Goal: Information Seeking & Learning: Learn about a topic

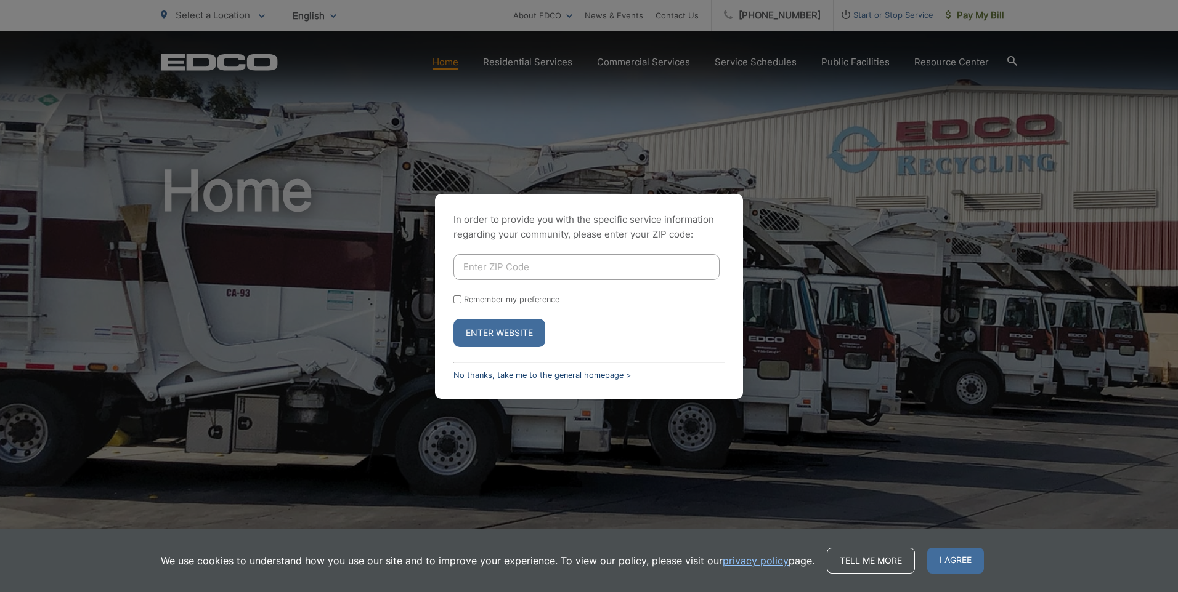
click at [565, 379] on link "No thanks, take me to the general homepage >" at bounding box center [541, 375] width 177 height 9
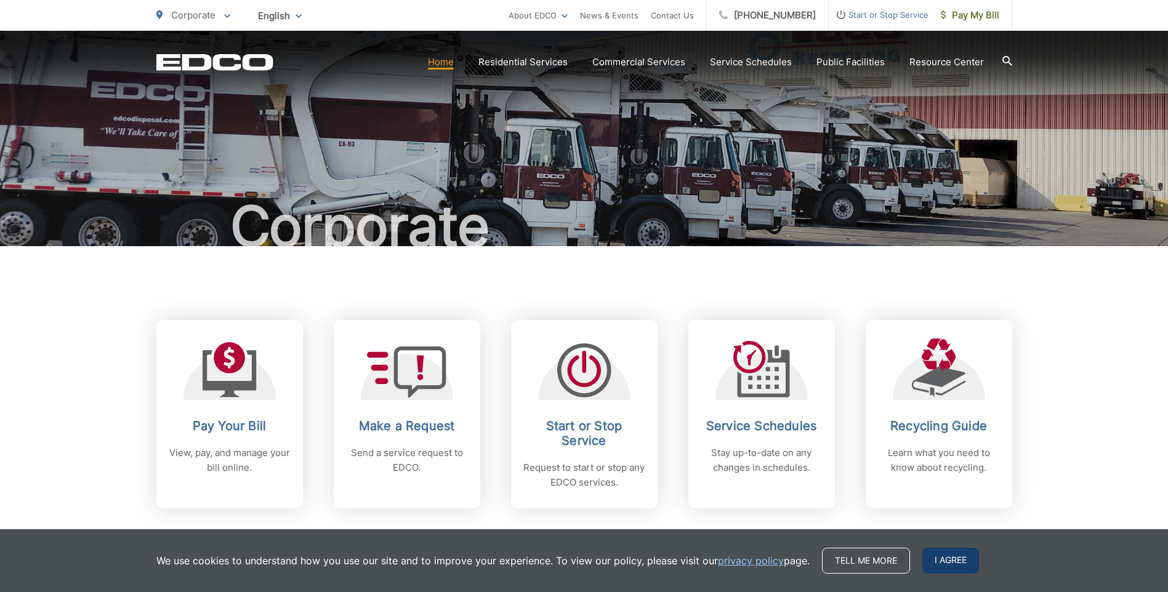
click at [955, 552] on span "I agree" at bounding box center [951, 561] width 57 height 26
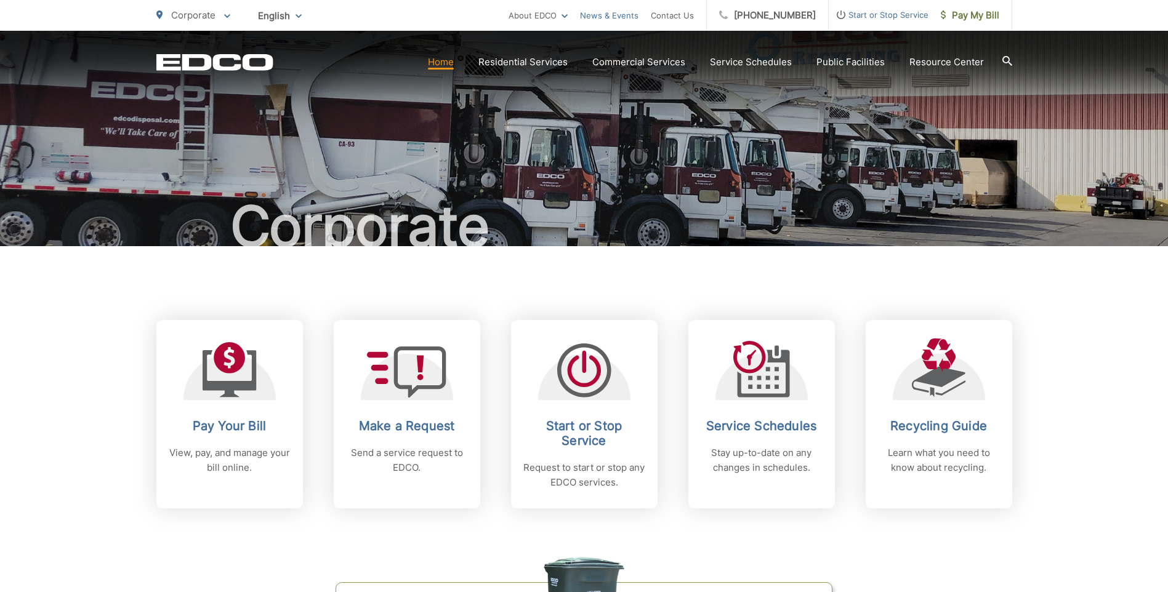
click at [631, 17] on link "News & Events" at bounding box center [609, 15] width 59 height 15
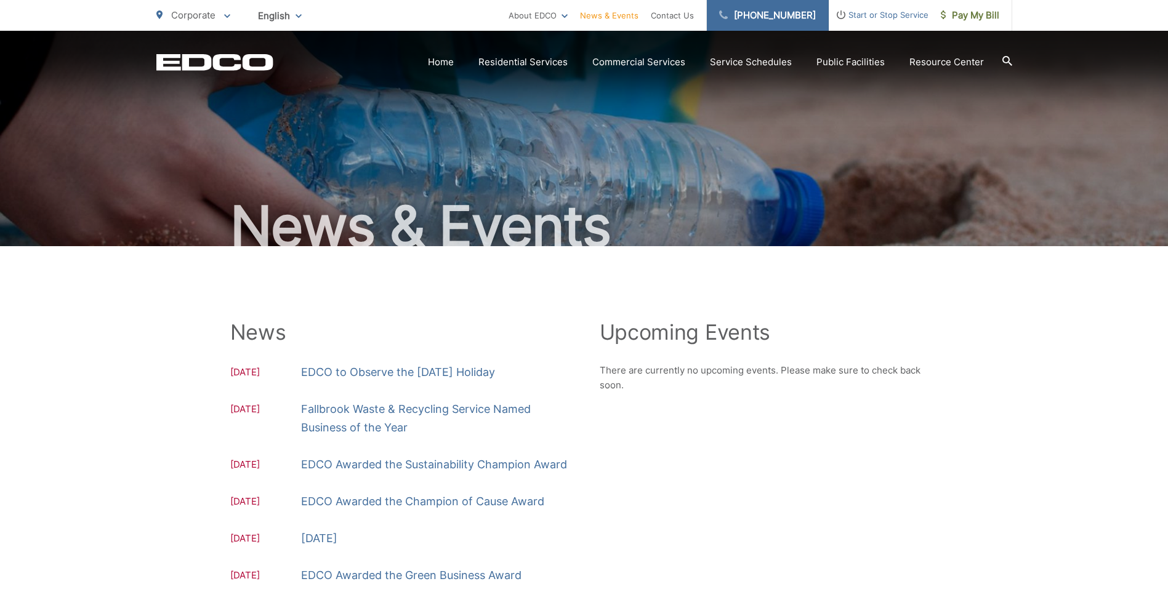
click at [766, 23] on link "(619) 287-7555" at bounding box center [768, 15] width 122 height 31
click at [176, 8] on p "Corporate" at bounding box center [193, 15] width 74 height 15
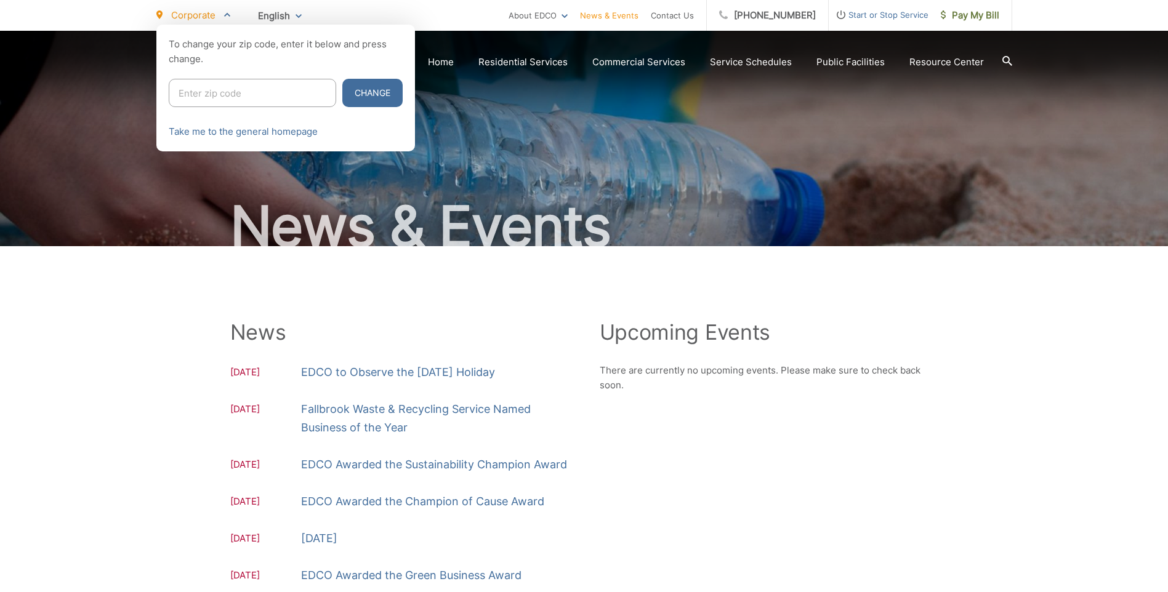
click at [255, 93] on input "Enter zip code" at bounding box center [253, 93] width 168 height 28
type input "90805"
click at [366, 83] on button "Change" at bounding box center [372, 93] width 60 height 28
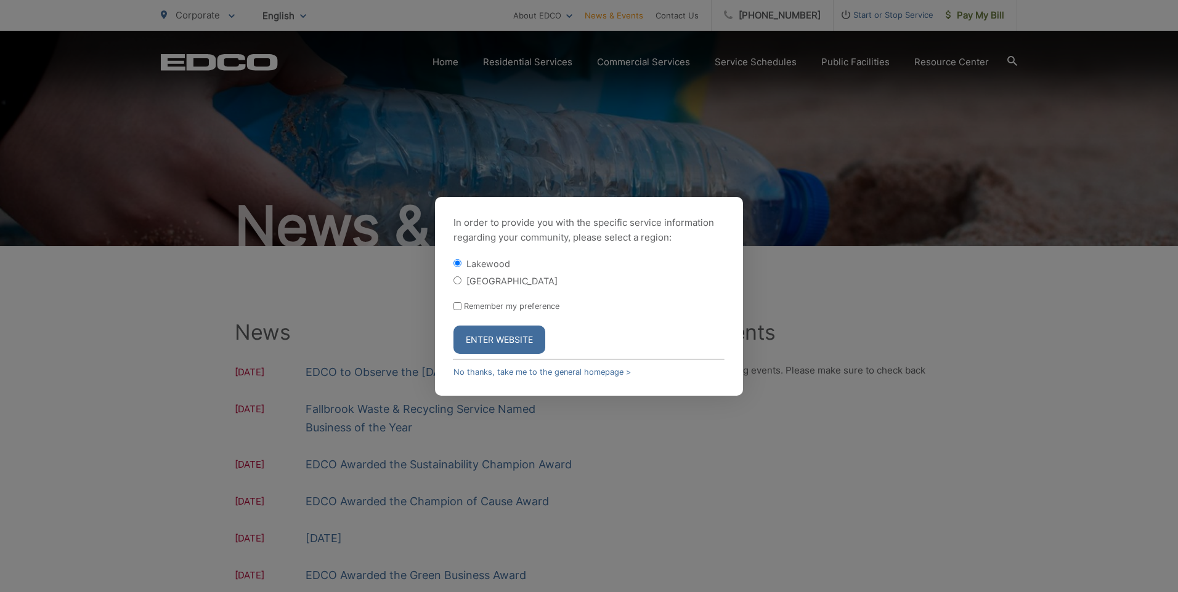
click at [514, 289] on form "Lakewood Long Beach Remember my preference Enter Website" at bounding box center [588, 305] width 271 height 97
click at [520, 341] on button "Enter Website" at bounding box center [499, 340] width 92 height 28
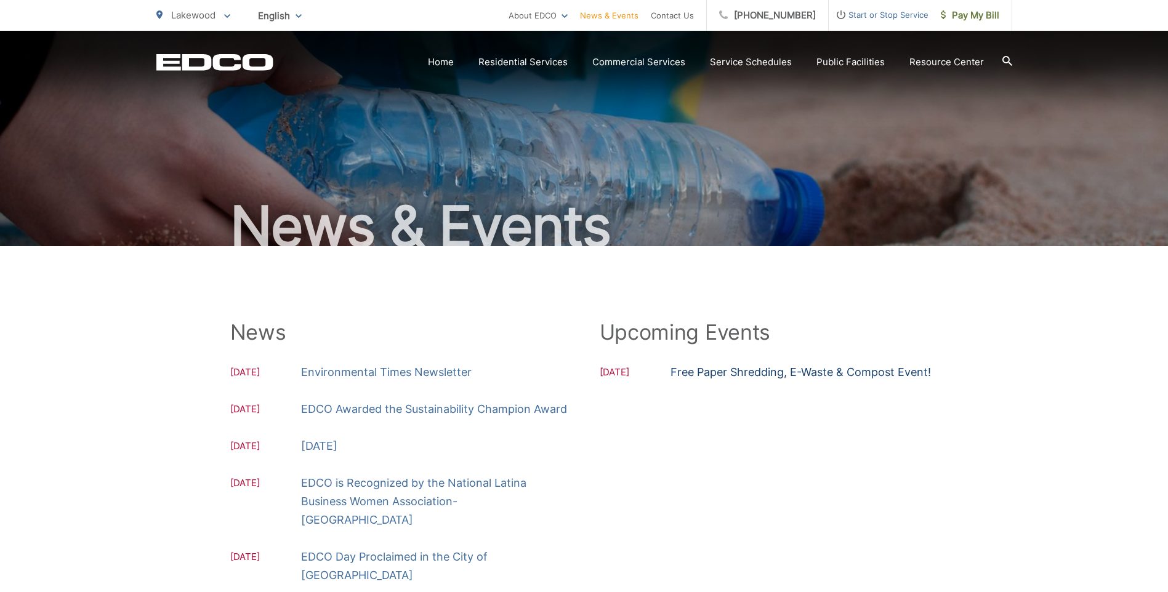
click at [746, 370] on link "Free Paper Shredding, E-Waste & Compost Event!" at bounding box center [801, 372] width 261 height 18
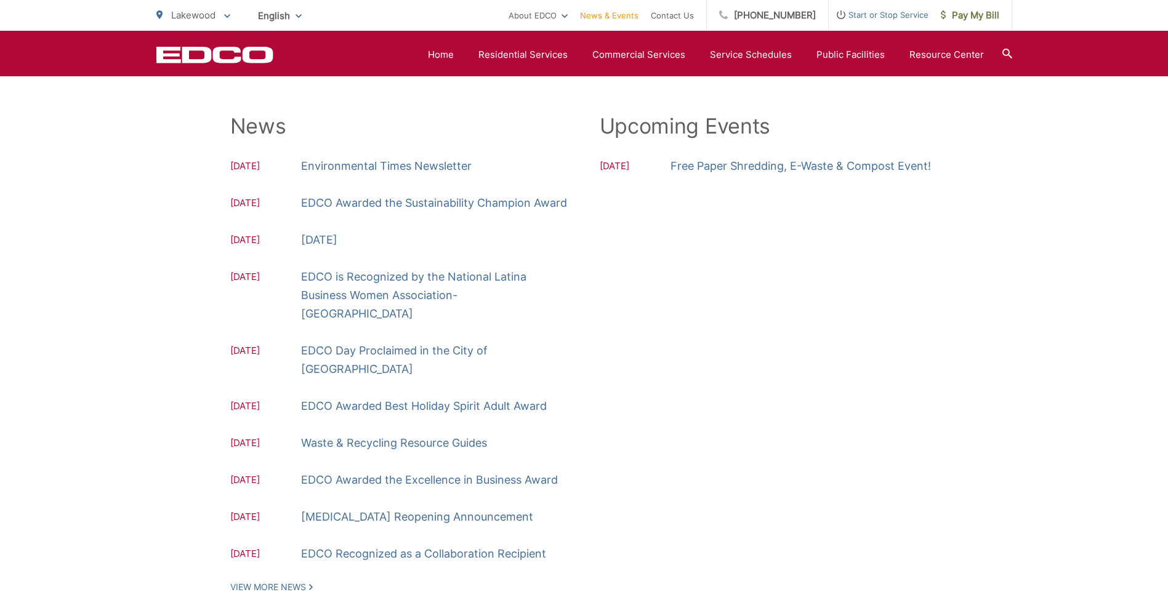
scroll to position [185, 0]
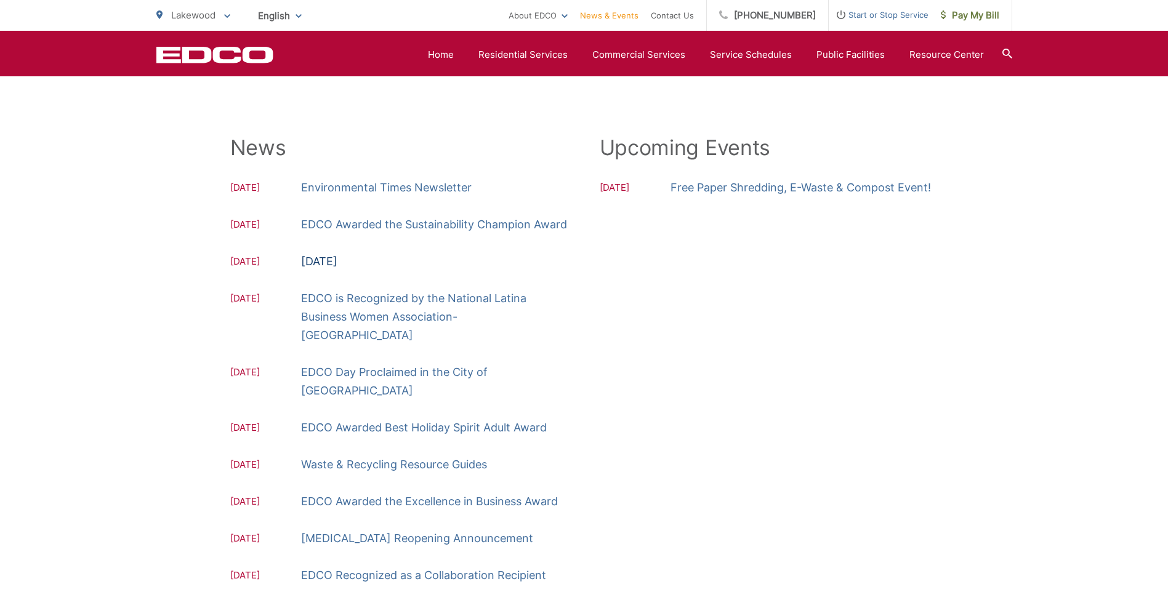
click at [338, 257] on link "[DATE]" at bounding box center [319, 262] width 36 height 18
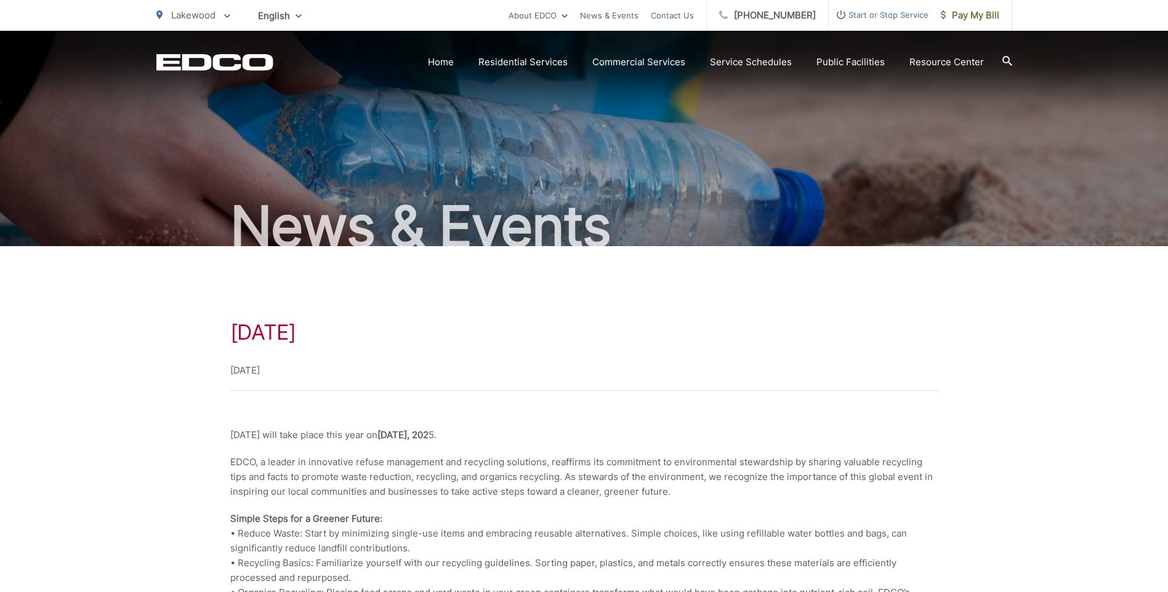
click at [682, 20] on link "Contact Us" at bounding box center [672, 15] width 43 height 15
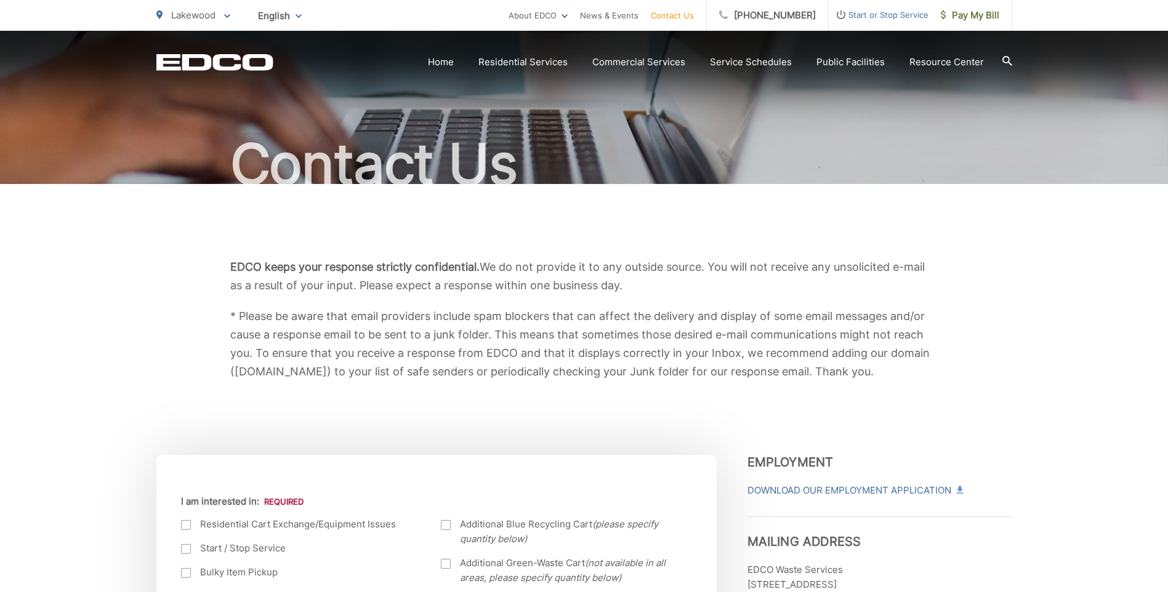
scroll to position [62, 0]
click at [821, 378] on p "* Please be aware that email providers include spam blockers that can affect th…" at bounding box center [584, 345] width 708 height 74
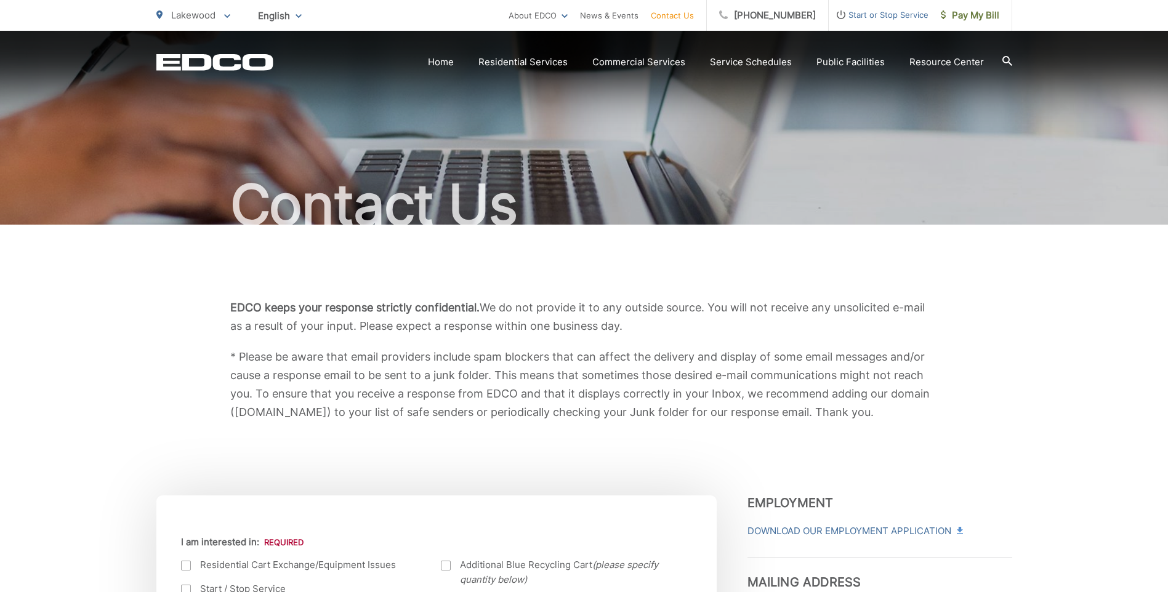
scroll to position [0, 0]
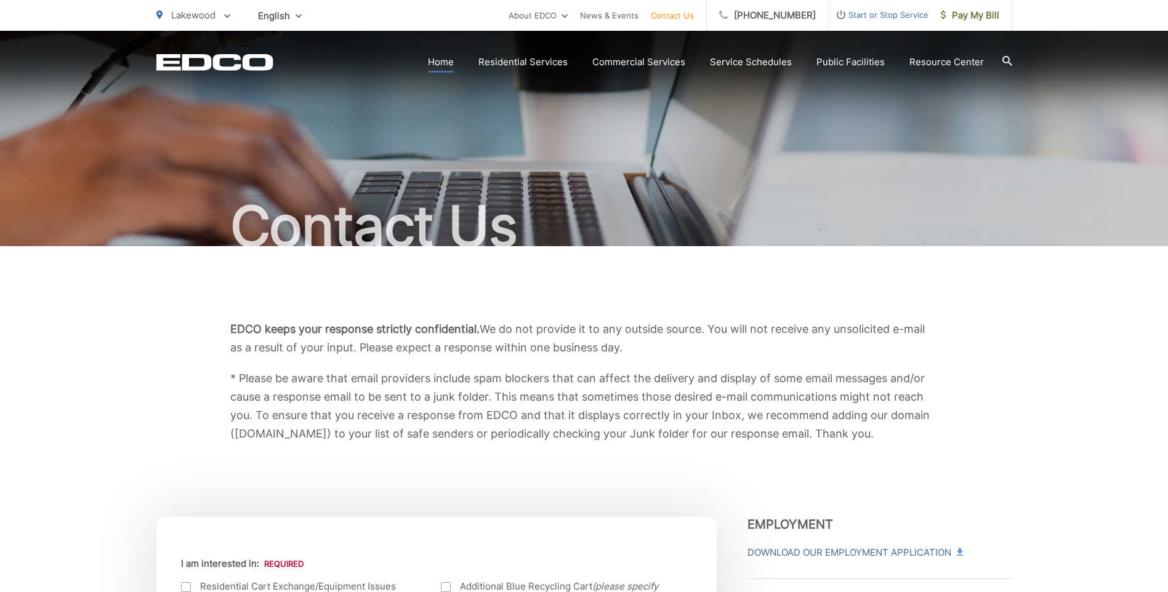
click at [443, 63] on link "Home" at bounding box center [441, 62] width 26 height 15
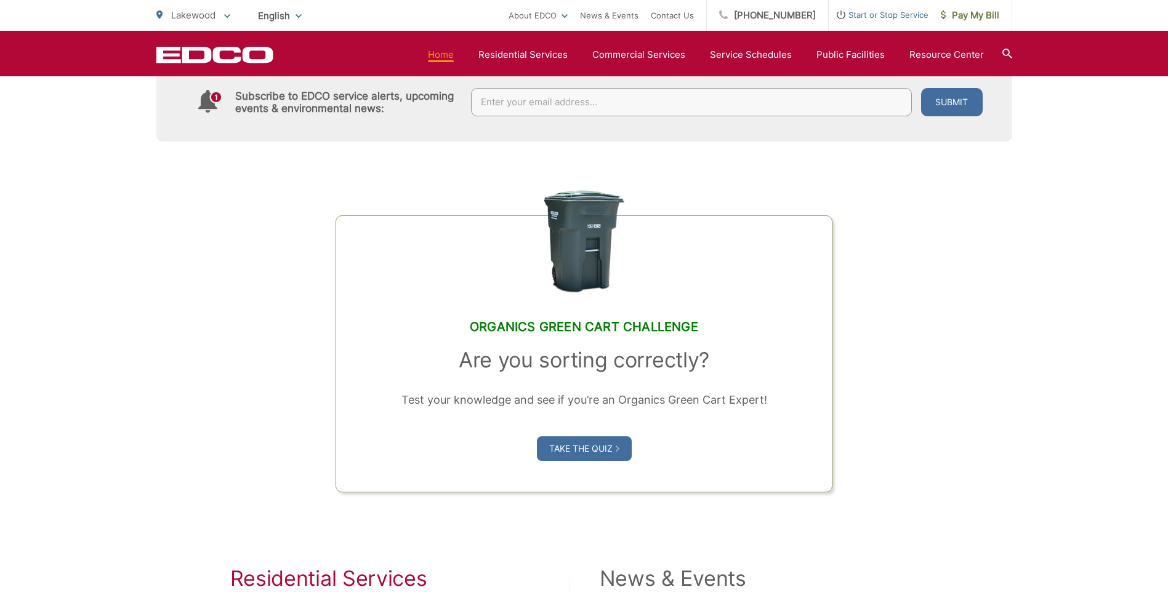
scroll to position [985, 0]
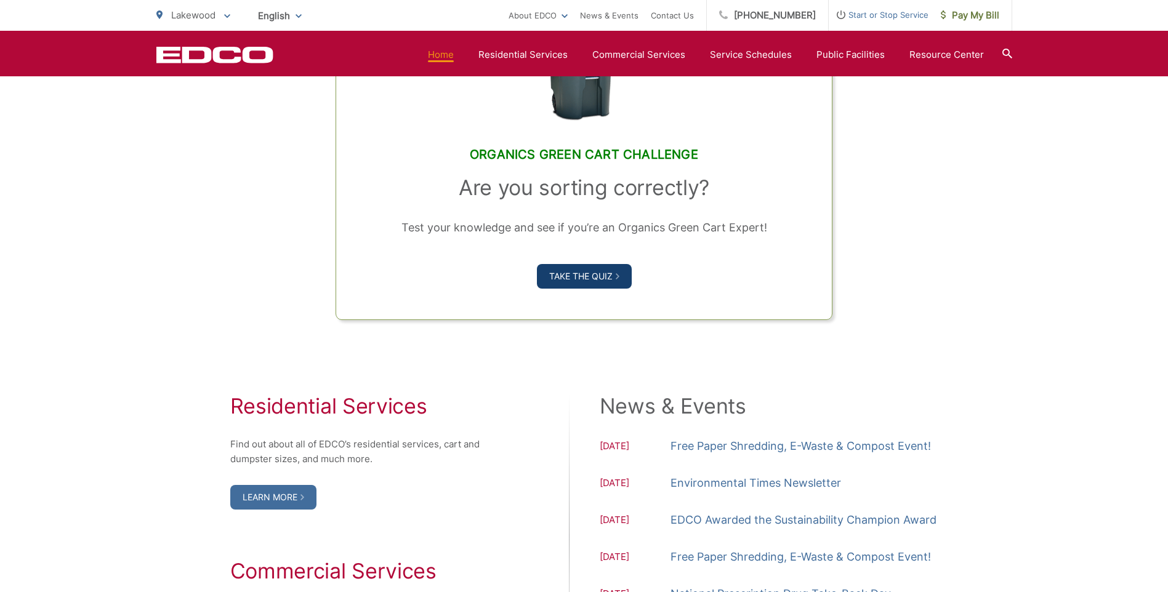
click at [578, 285] on link "Take the Quiz" at bounding box center [584, 276] width 95 height 25
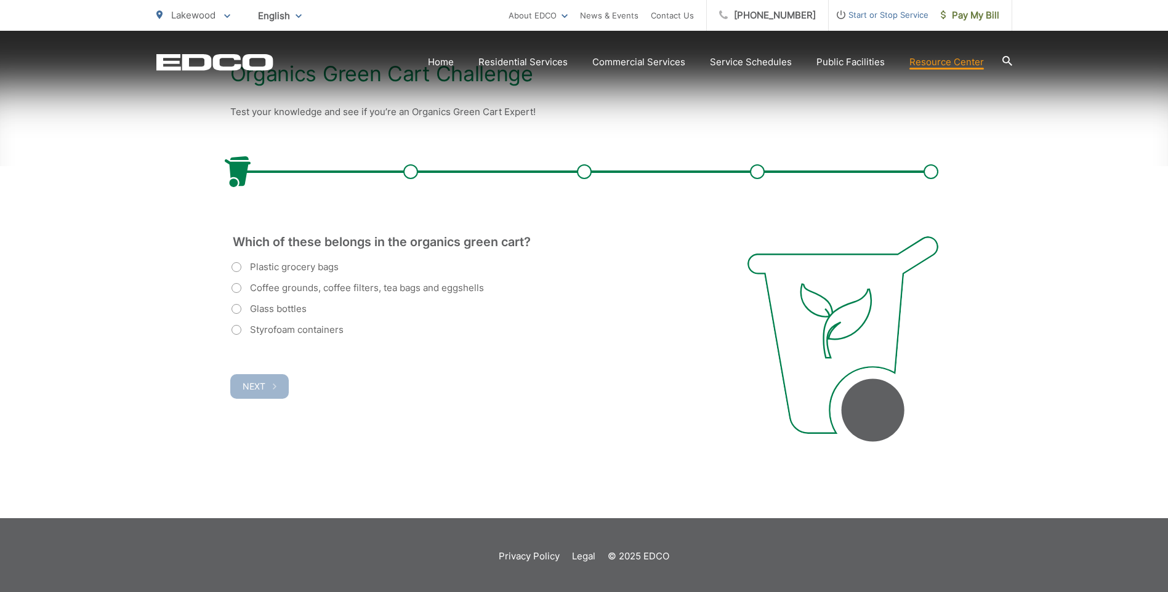
scroll to position [261, 0]
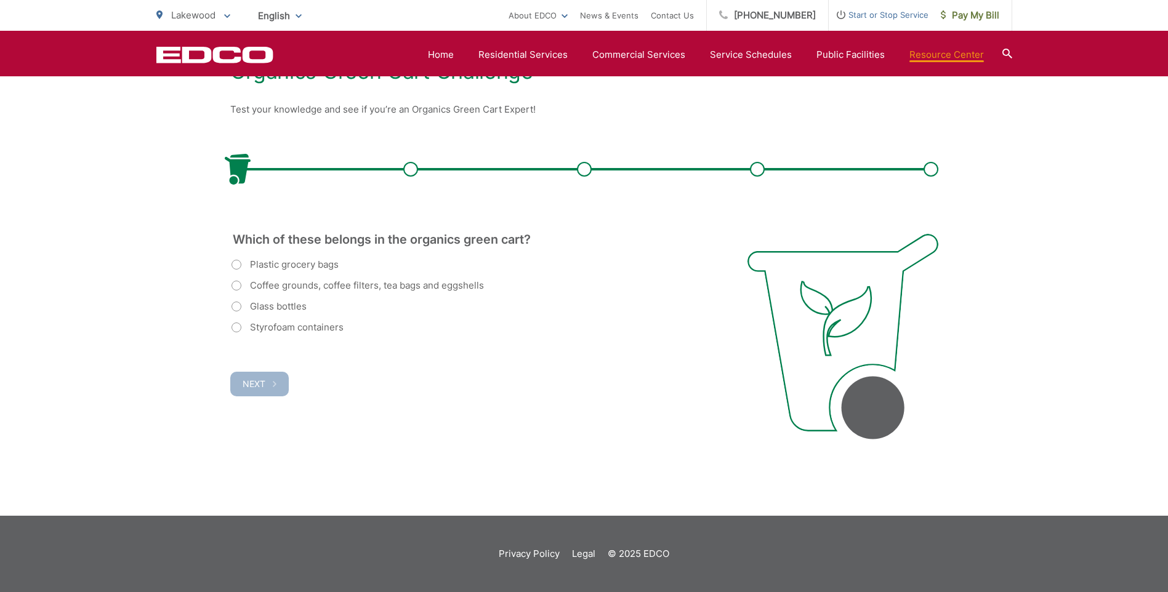
click at [373, 286] on label "Coffee grounds, coffee filters, tea bags and eggshells" at bounding box center [358, 285] width 253 height 15
radio input "true"
click at [272, 374] on button "Next" at bounding box center [259, 384] width 59 height 25
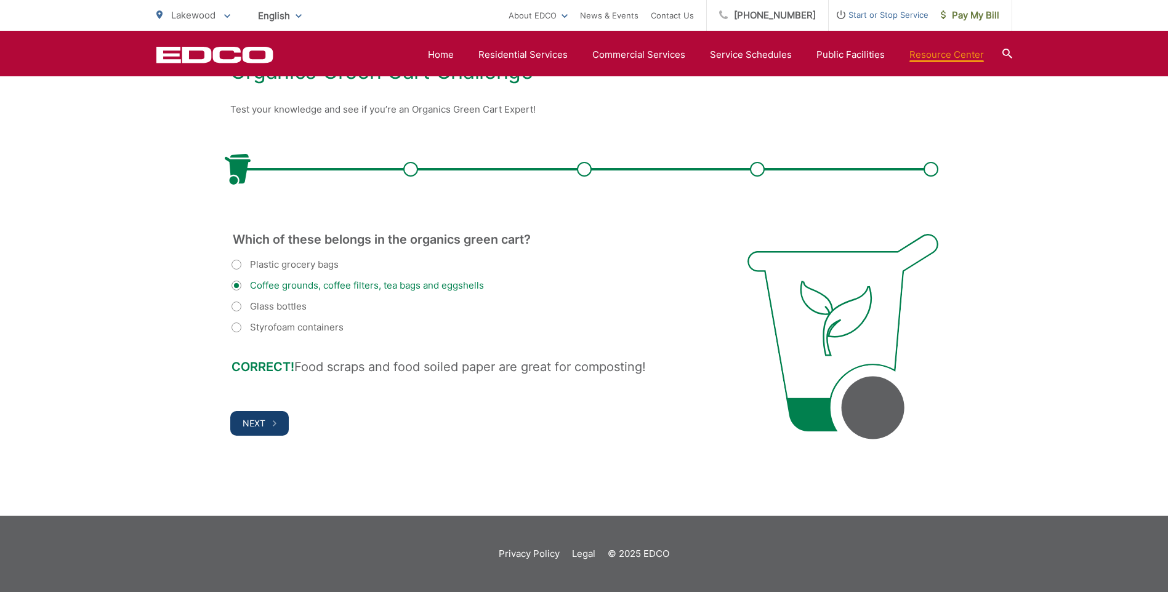
drag, startPoint x: 246, startPoint y: 410, endPoint x: 251, endPoint y: 422, distance: 13.3
click at [246, 410] on div "Which of these belongs in the organics green cart? (Required) Plastic grocery b…" at bounding box center [473, 335] width 487 height 202
click at [251, 422] on span "Next" at bounding box center [254, 423] width 23 height 10
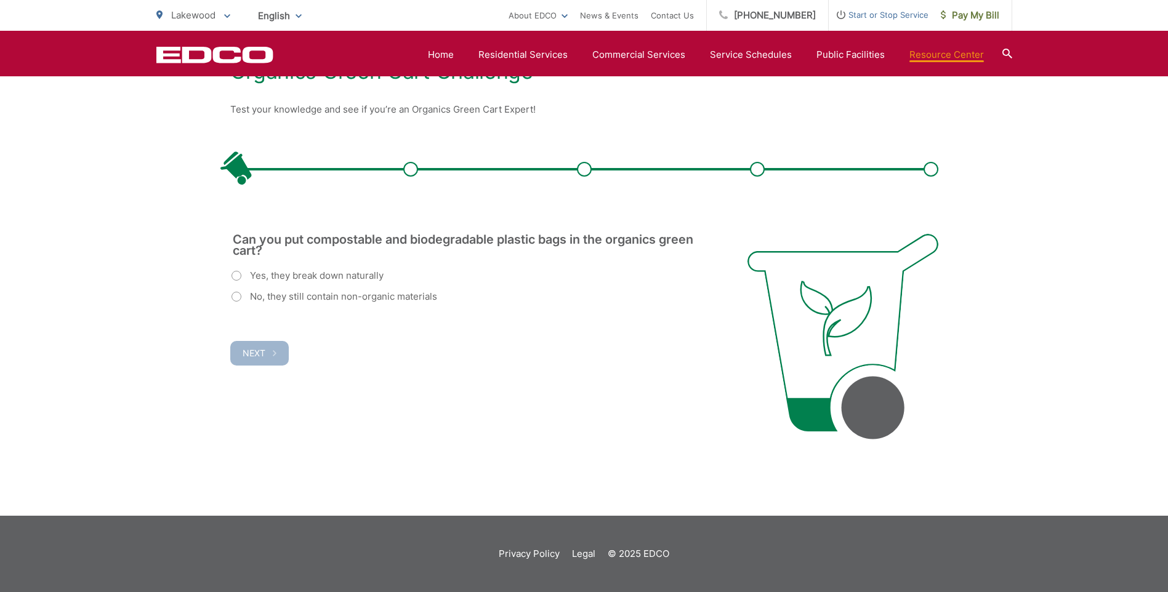
scroll to position [0, 0]
click at [384, 294] on label "No, they still contain non-organic materials" at bounding box center [335, 296] width 206 height 15
radio input "true"
click at [259, 355] on span "Next" at bounding box center [254, 353] width 23 height 10
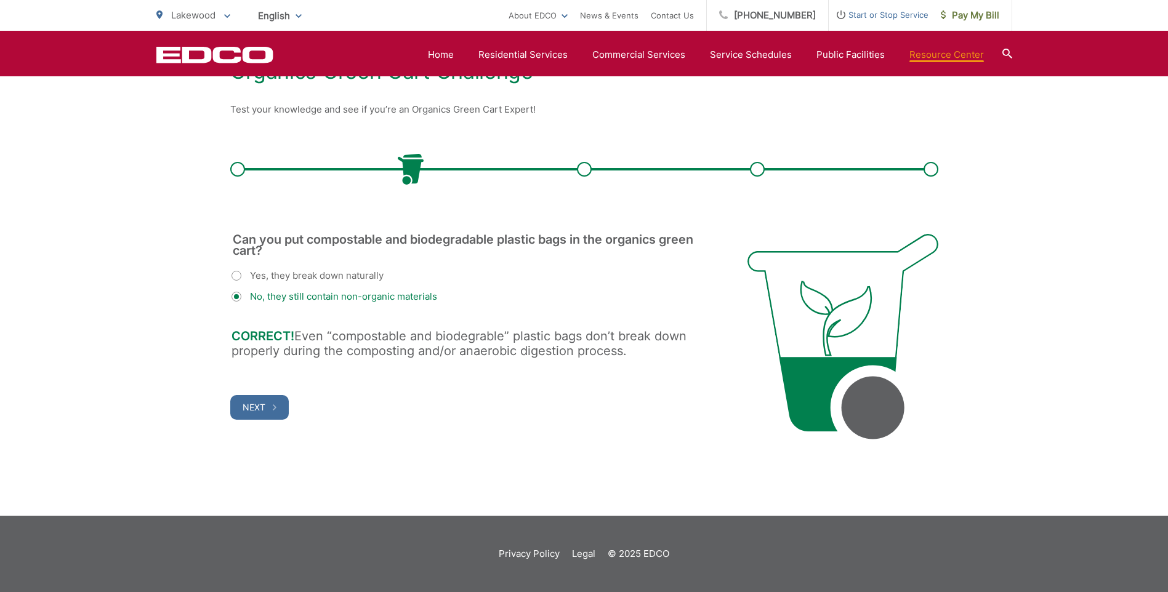
click at [262, 394] on div "Can you put compostable and biodegradable plastic bags in the organics green ca…" at bounding box center [473, 327] width 487 height 186
click at [270, 410] on button "Next" at bounding box center [259, 407] width 59 height 25
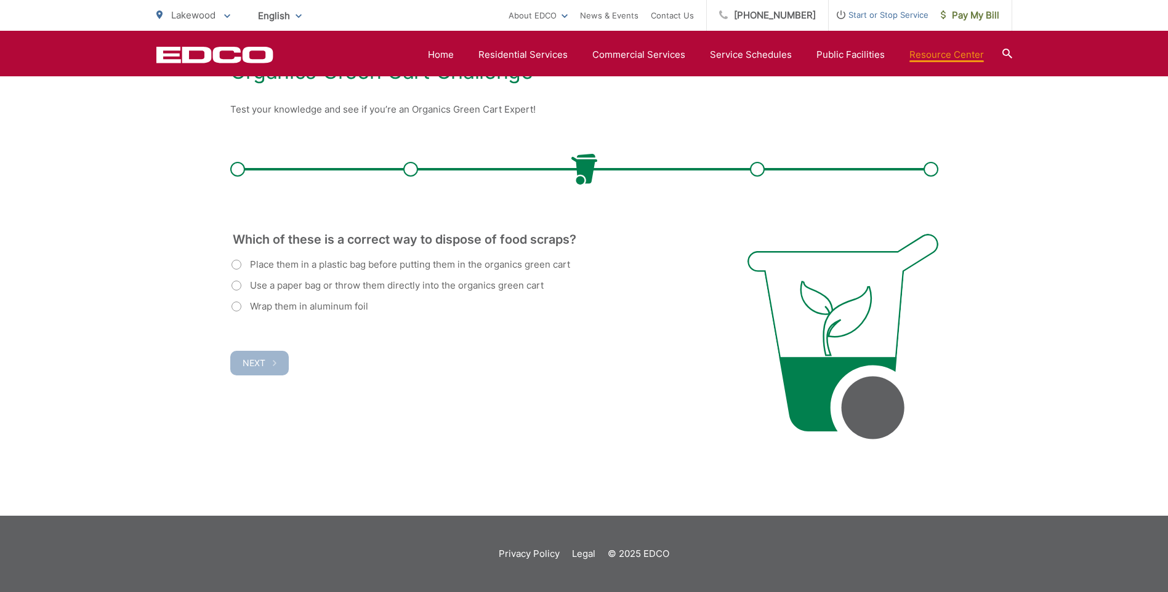
click at [410, 278] on div "Place them in a plastic bag before putting them in the organics green cart Use …" at bounding box center [474, 285] width 484 height 57
click at [282, 283] on label "Use a paper bag or throw them directly into the organics green cart" at bounding box center [388, 285] width 312 height 15
radio input "true"
click at [272, 360] on button "Next" at bounding box center [259, 363] width 59 height 25
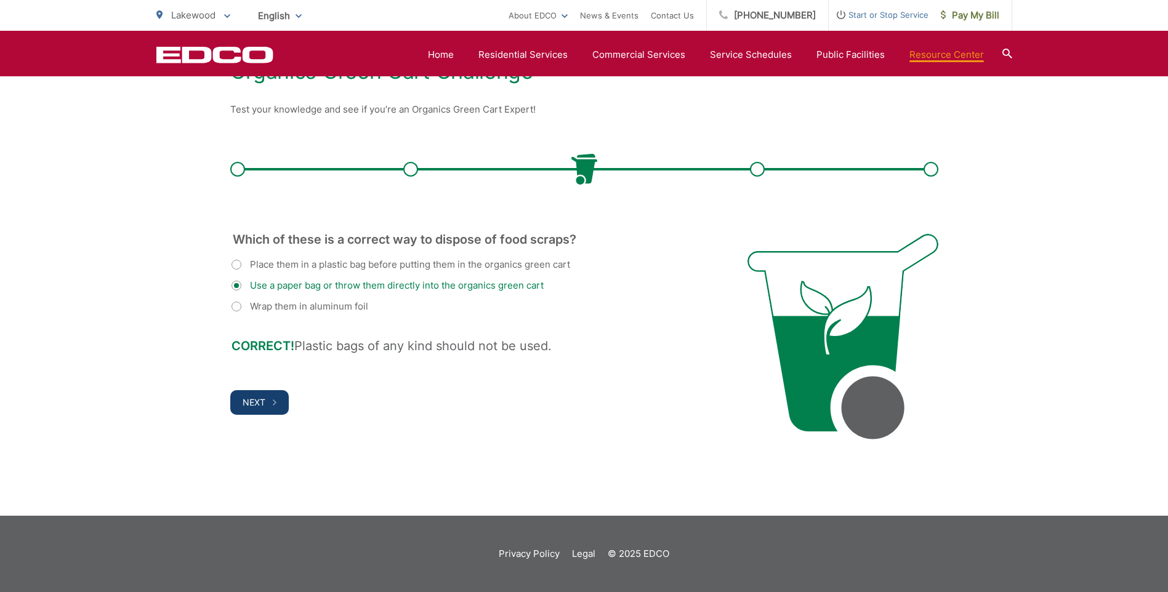
click at [282, 402] on button "Next" at bounding box center [259, 402] width 59 height 25
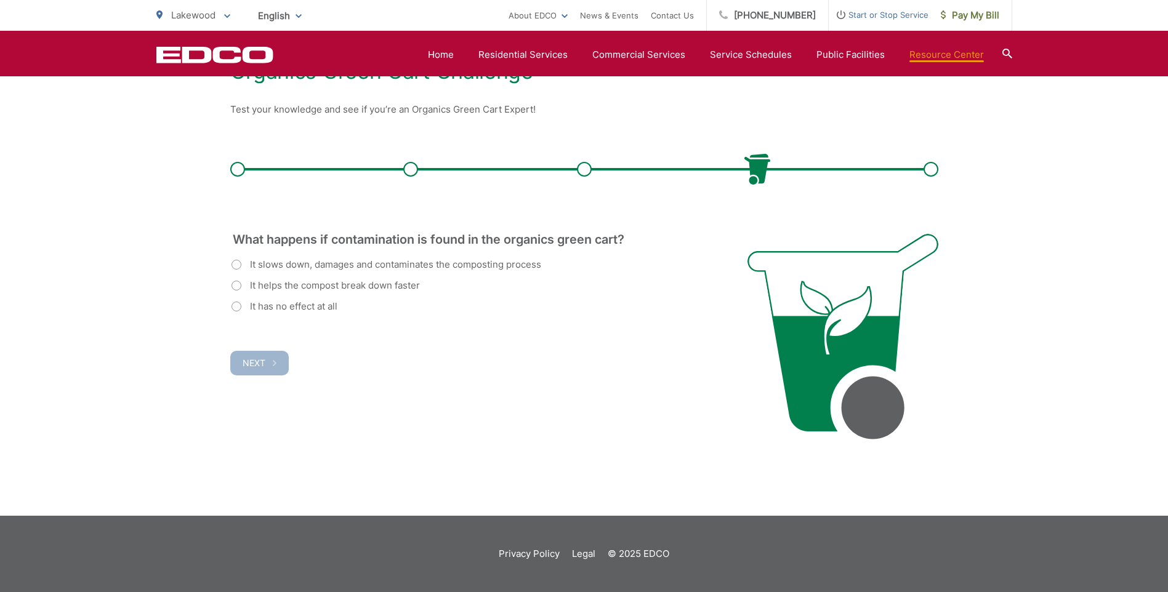
click at [406, 263] on label "It slows down, damages and contaminates the composting process" at bounding box center [387, 264] width 310 height 15
radio input "true"
click at [265, 367] on button "Next" at bounding box center [259, 363] width 59 height 25
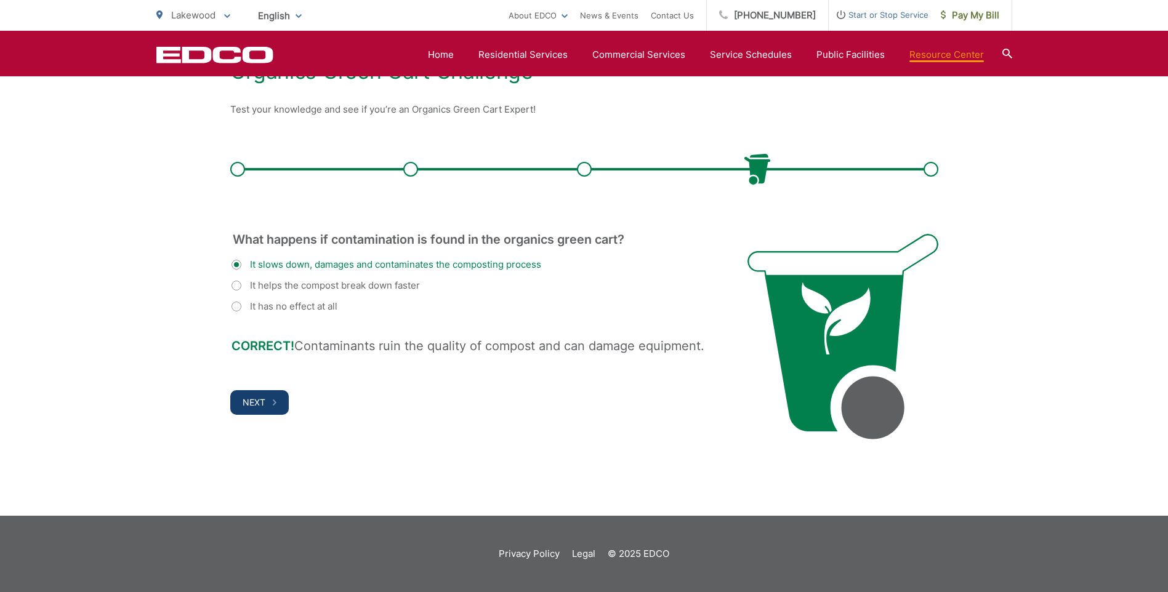
click at [248, 397] on span "Next" at bounding box center [254, 402] width 23 height 10
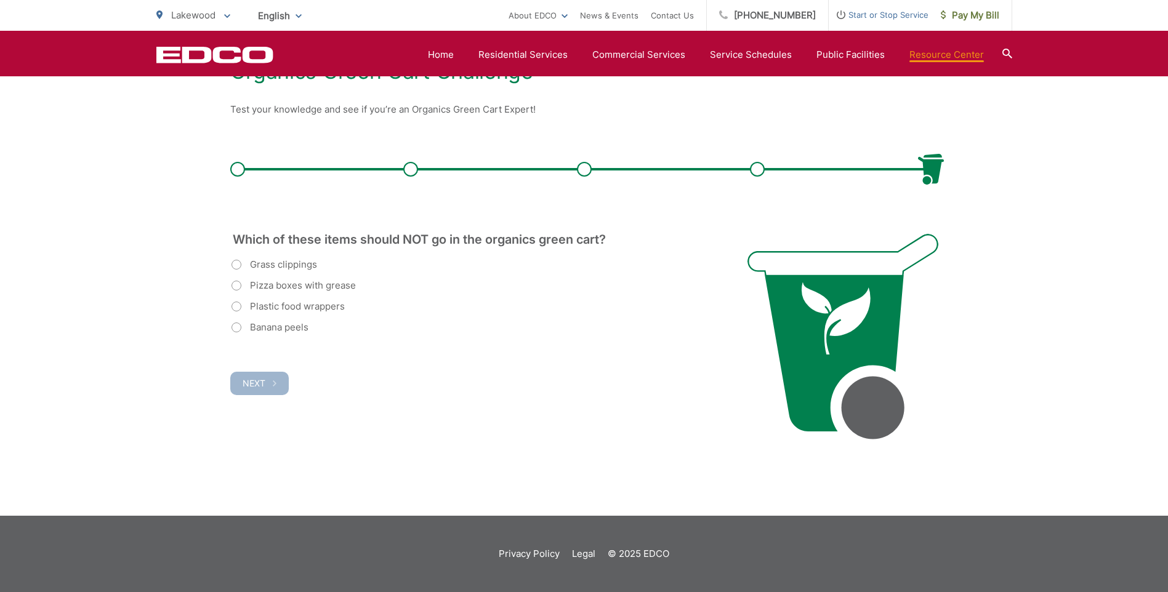
click at [276, 301] on label "Plastic food wrappers" at bounding box center [288, 306] width 113 height 15
radio input "true"
click at [278, 381] on button "Next" at bounding box center [259, 383] width 59 height 23
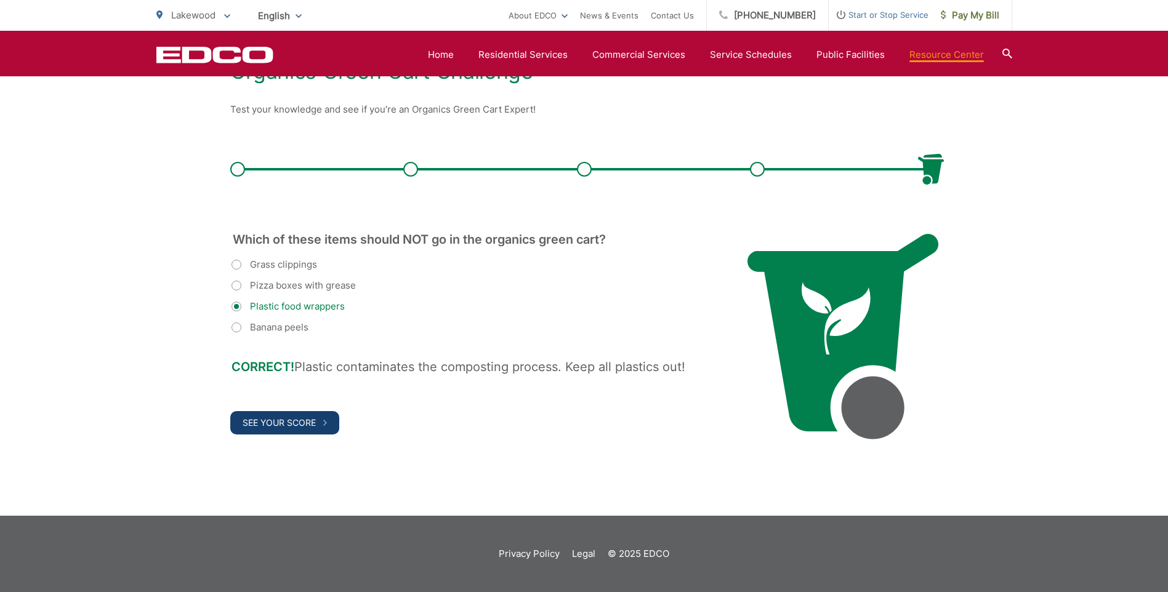
click at [291, 427] on span "See Your Score" at bounding box center [279, 423] width 73 height 10
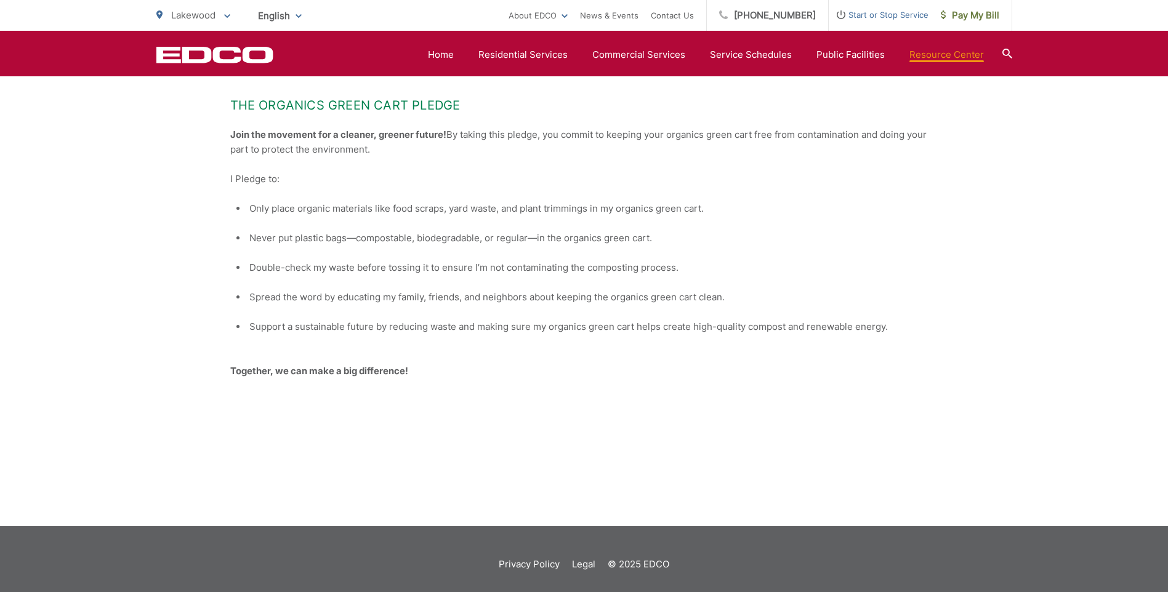
scroll to position [588, 0]
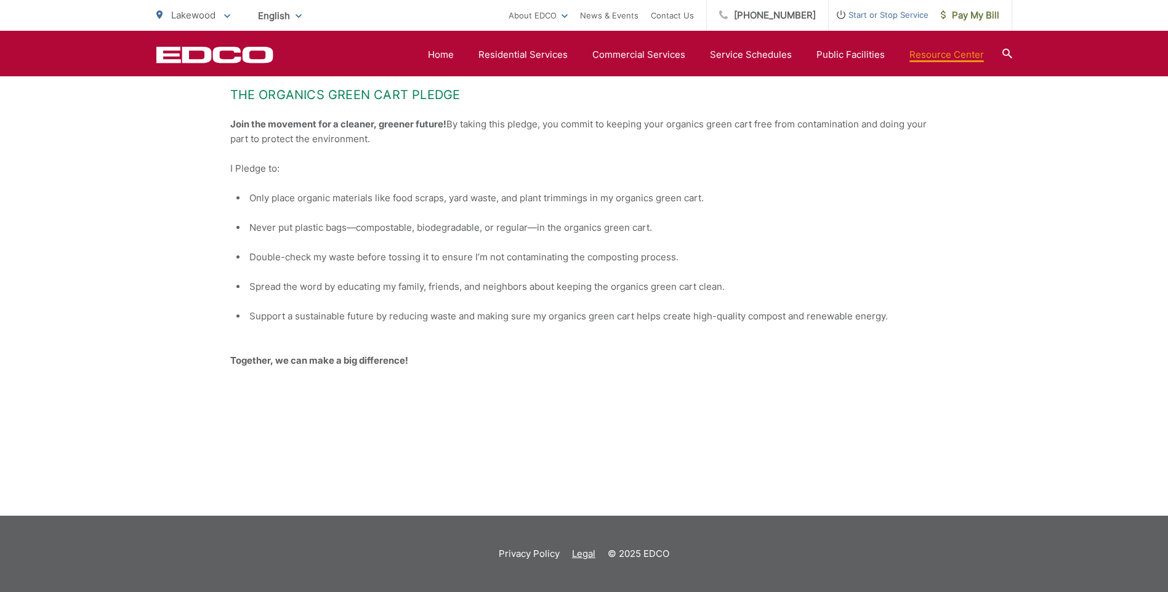
click at [589, 555] on link "Legal" at bounding box center [583, 554] width 23 height 15
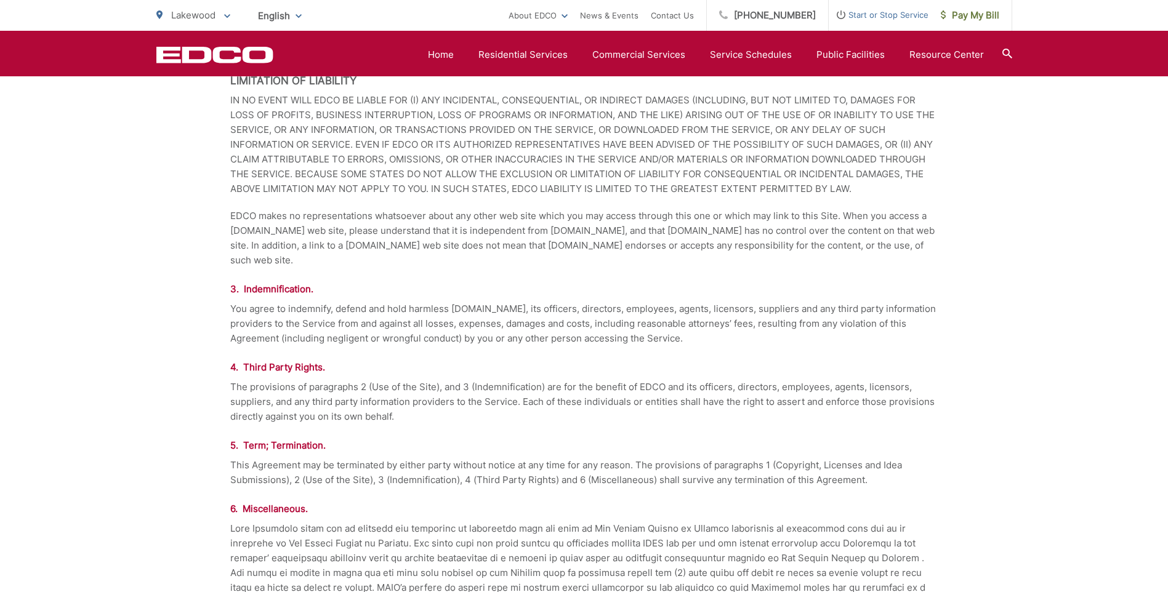
scroll to position [924, 0]
